Goal: Go to known website: Access a specific website the user already knows

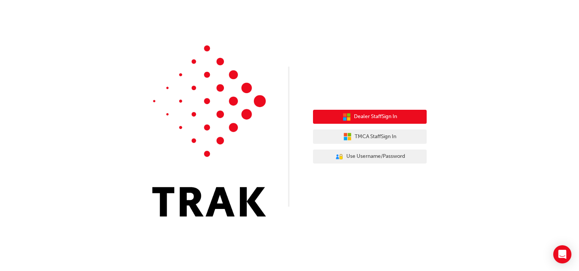
click at [388, 114] on span "Dealer Staff Sign In" at bounding box center [375, 117] width 43 height 9
